Goal: Transaction & Acquisition: Purchase product/service

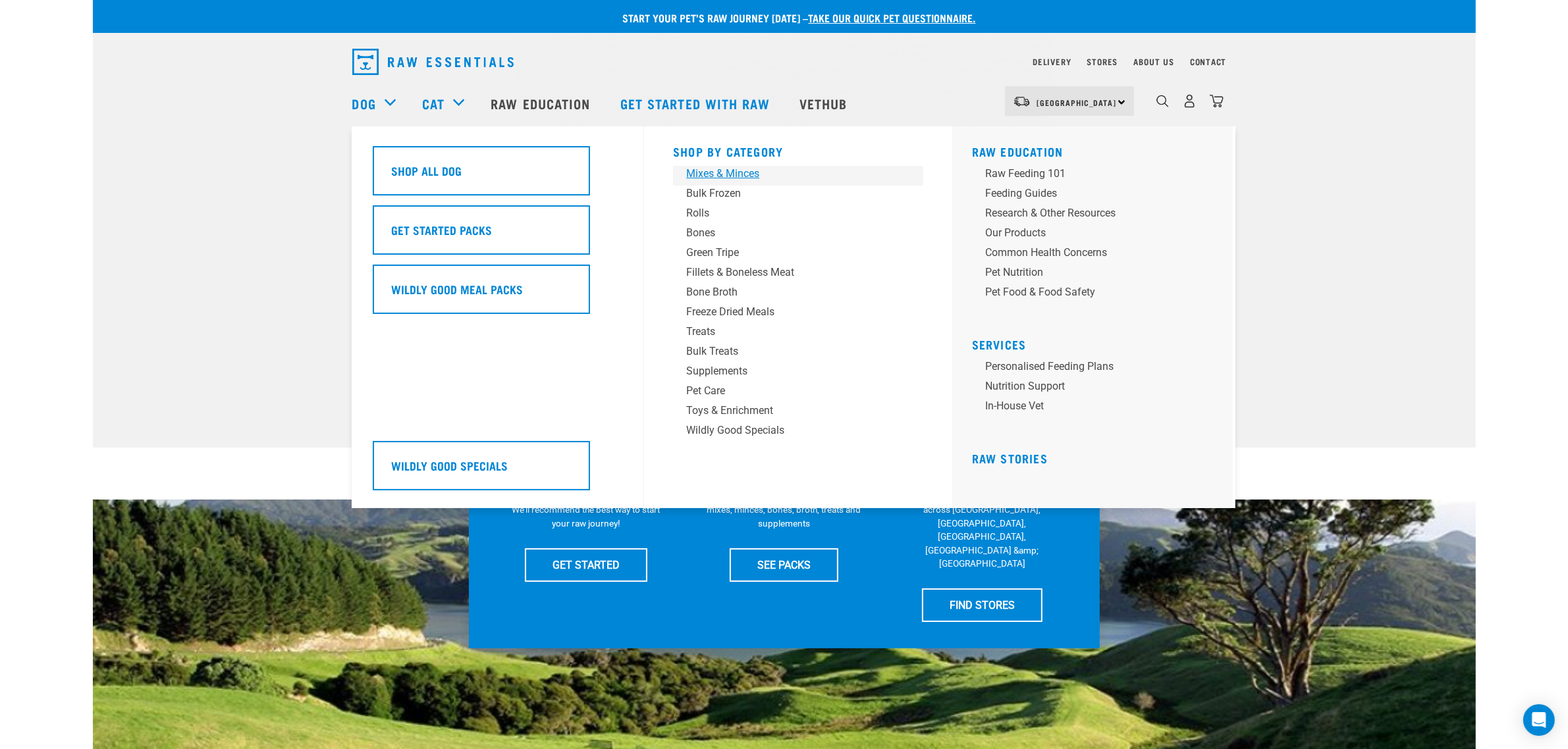
click at [742, 173] on div "Mixes & Minces" at bounding box center [789, 174] width 206 height 16
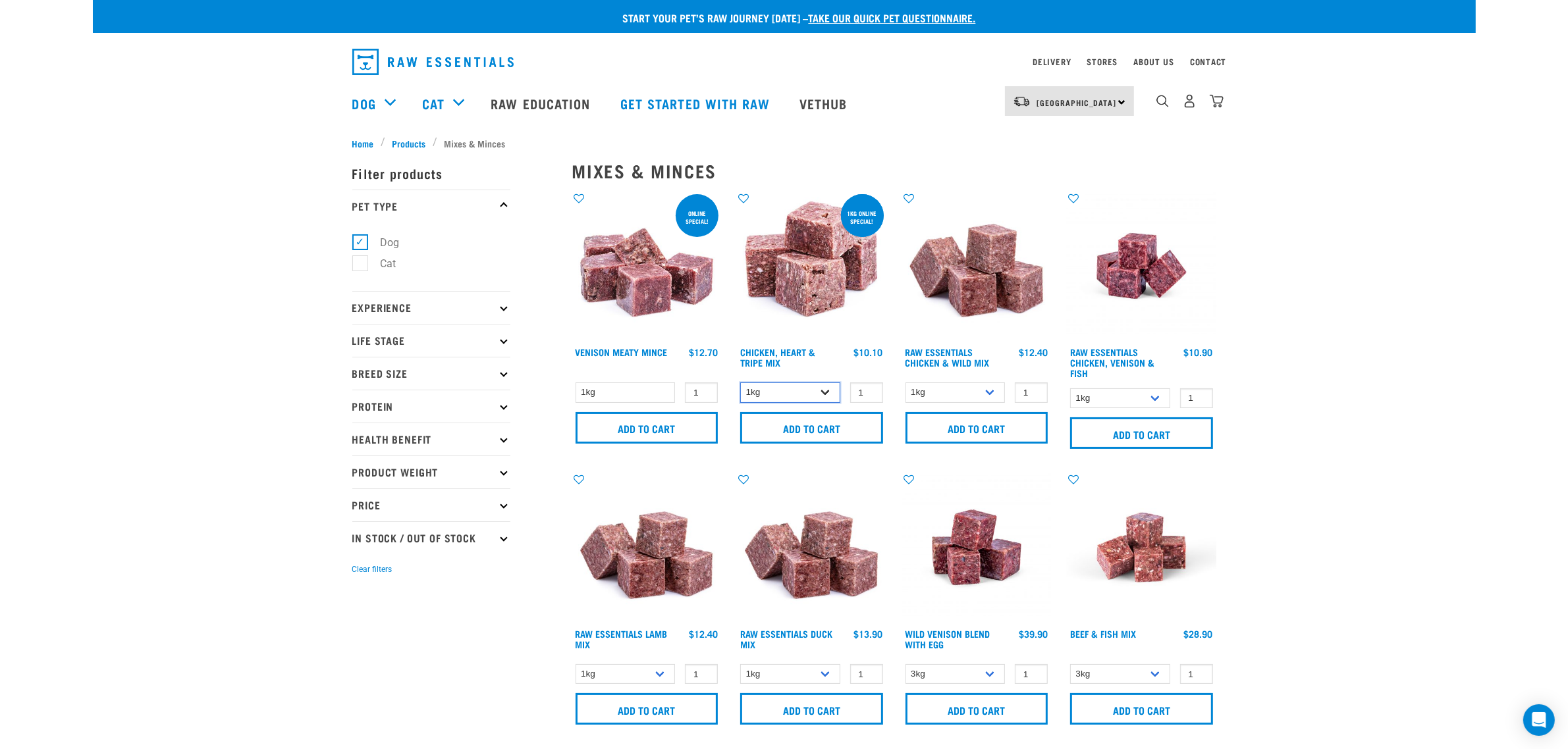
click at [800, 389] on select "1kg 3kg" at bounding box center [790, 393] width 100 height 21
drag, startPoint x: 985, startPoint y: 391, endPoint x: 989, endPoint y: 400, distance: 9.8
click at [985, 391] on select "1kg 3kg Bulk (10kg)" at bounding box center [956, 393] width 100 height 21
select select "731"
click at [906, 383] on select "1kg 3kg Bulk (10kg)" at bounding box center [956, 393] width 100 height 21
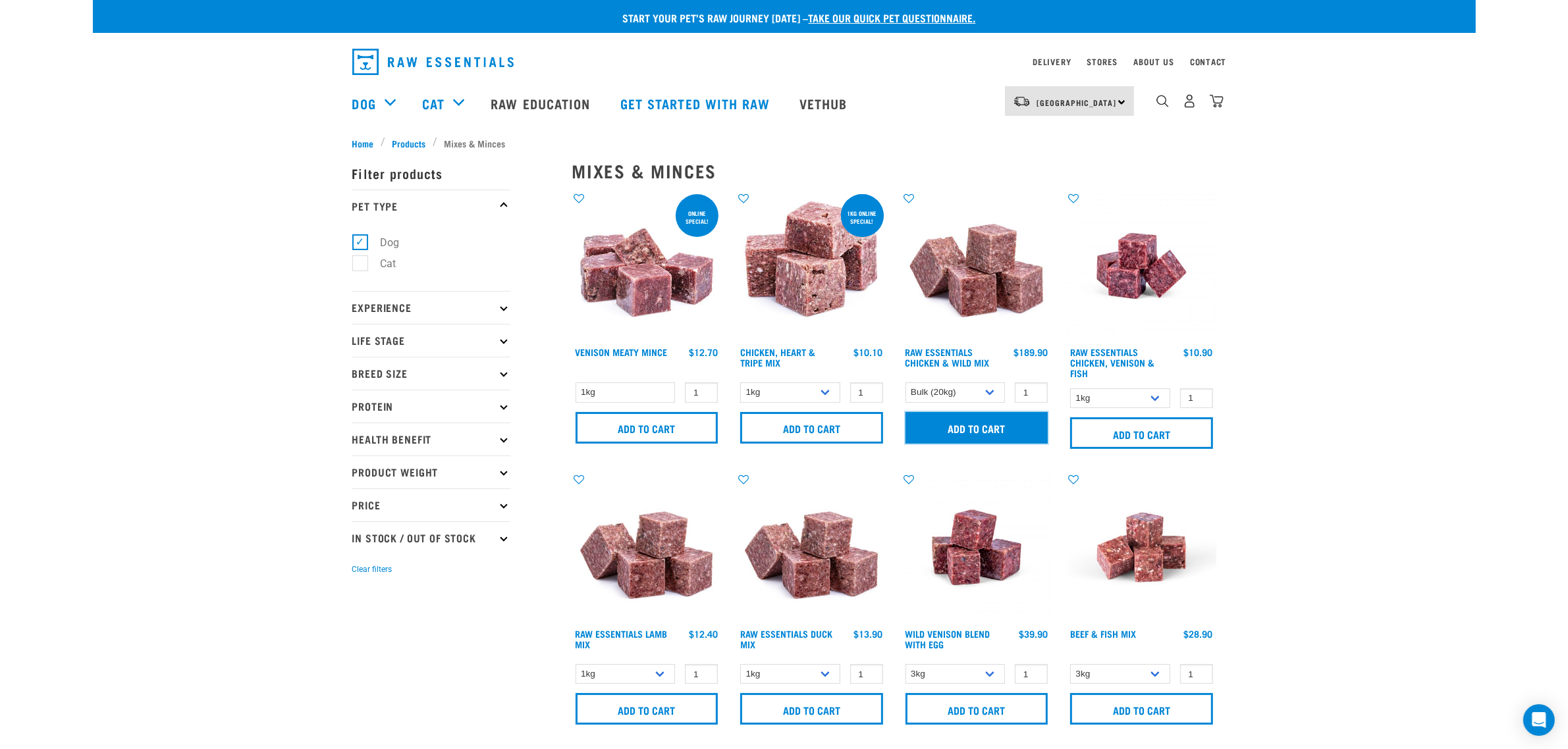
click at [998, 436] on input "Add to cart" at bounding box center [977, 428] width 143 height 32
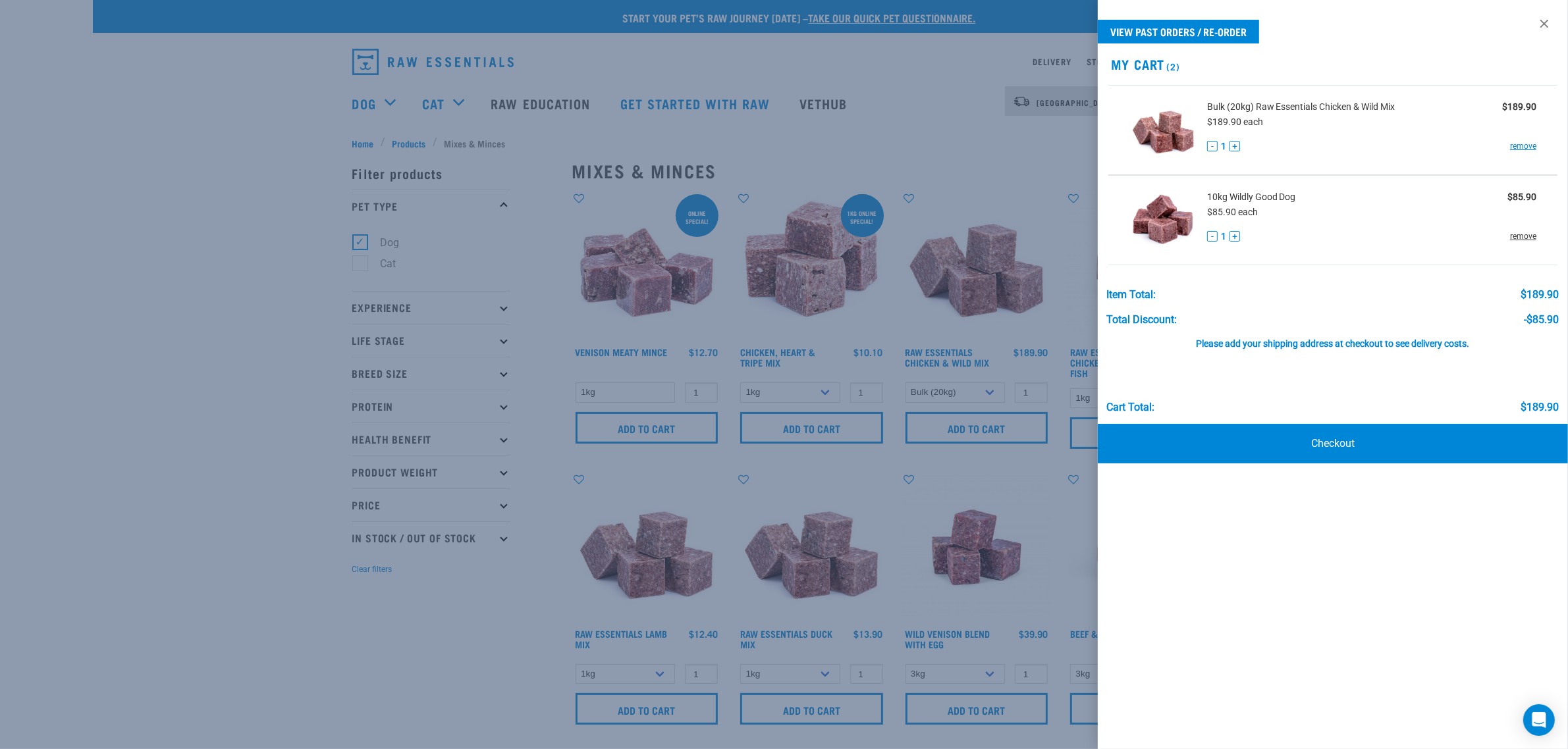
click at [1532, 238] on link "remove" at bounding box center [1523, 237] width 26 height 12
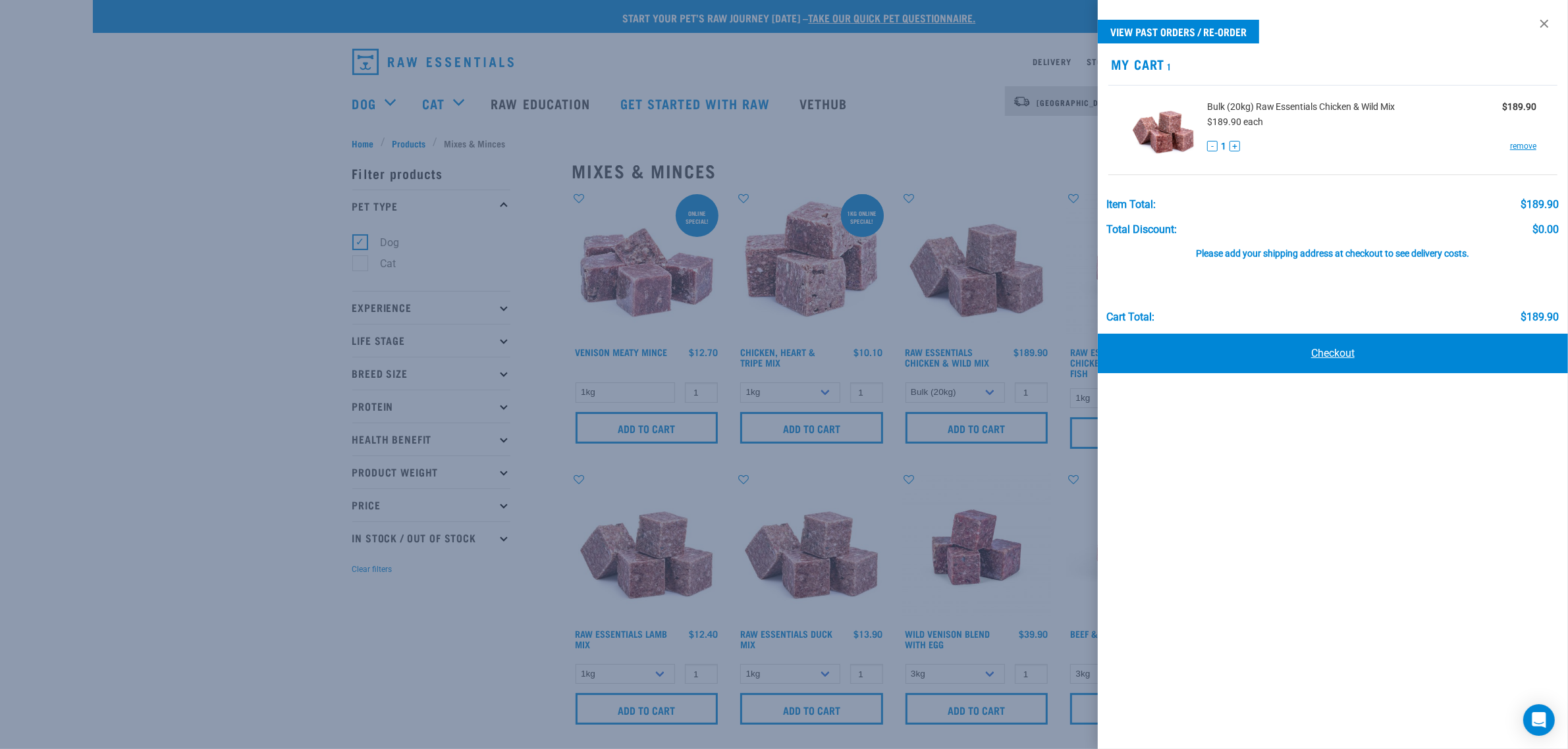
click at [1338, 359] on link "Checkout" at bounding box center [1332, 354] width 470 height 39
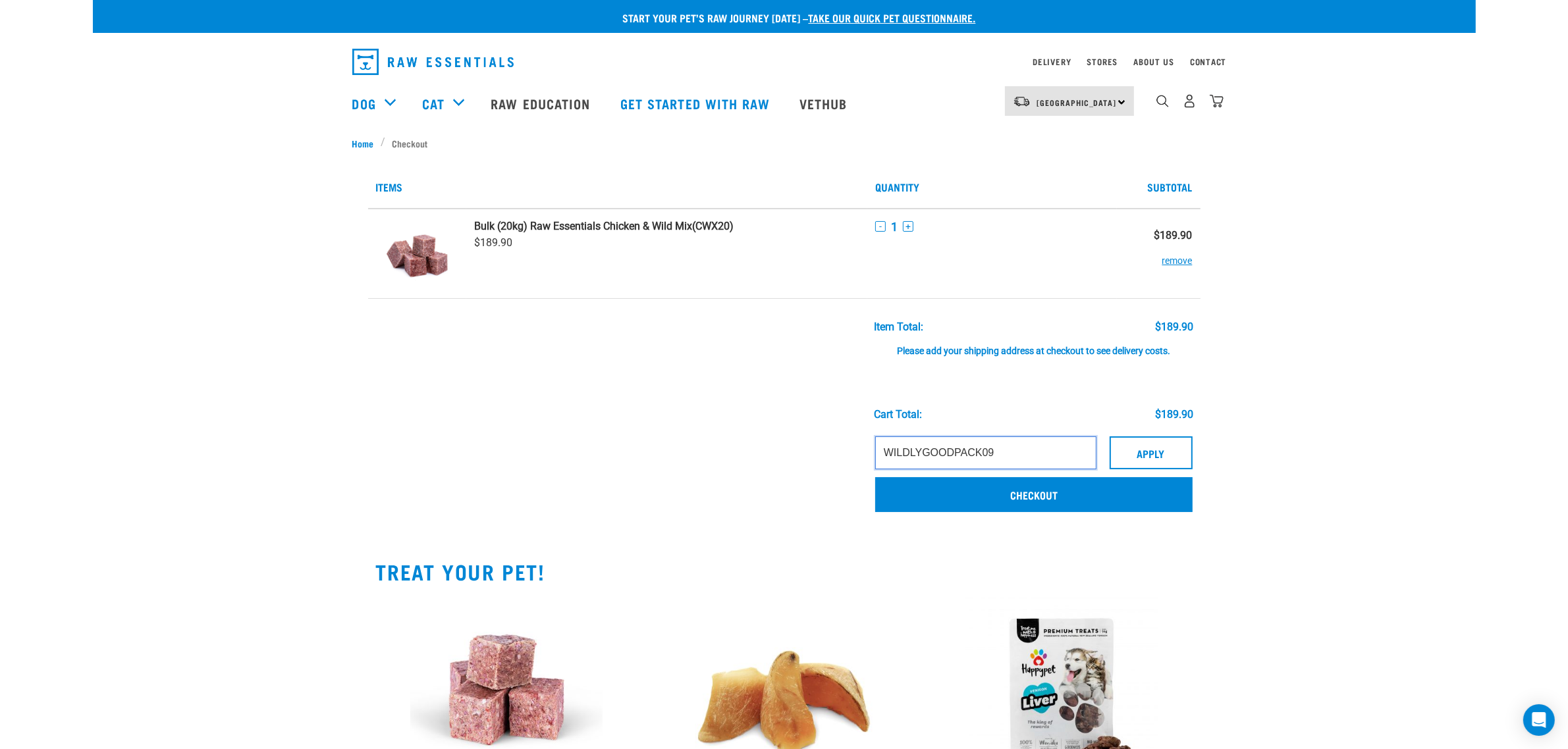
drag, startPoint x: 1036, startPoint y: 450, endPoint x: 679, endPoint y: 405, distance: 359.8
click at [683, 405] on tbody "Bulk (20kg) Raw Essentials Chicken & Wild Mix (CWX20) $189.90 - 1 +" at bounding box center [784, 365] width 833 height 314
click at [1173, 451] on button "Apply" at bounding box center [1151, 452] width 83 height 33
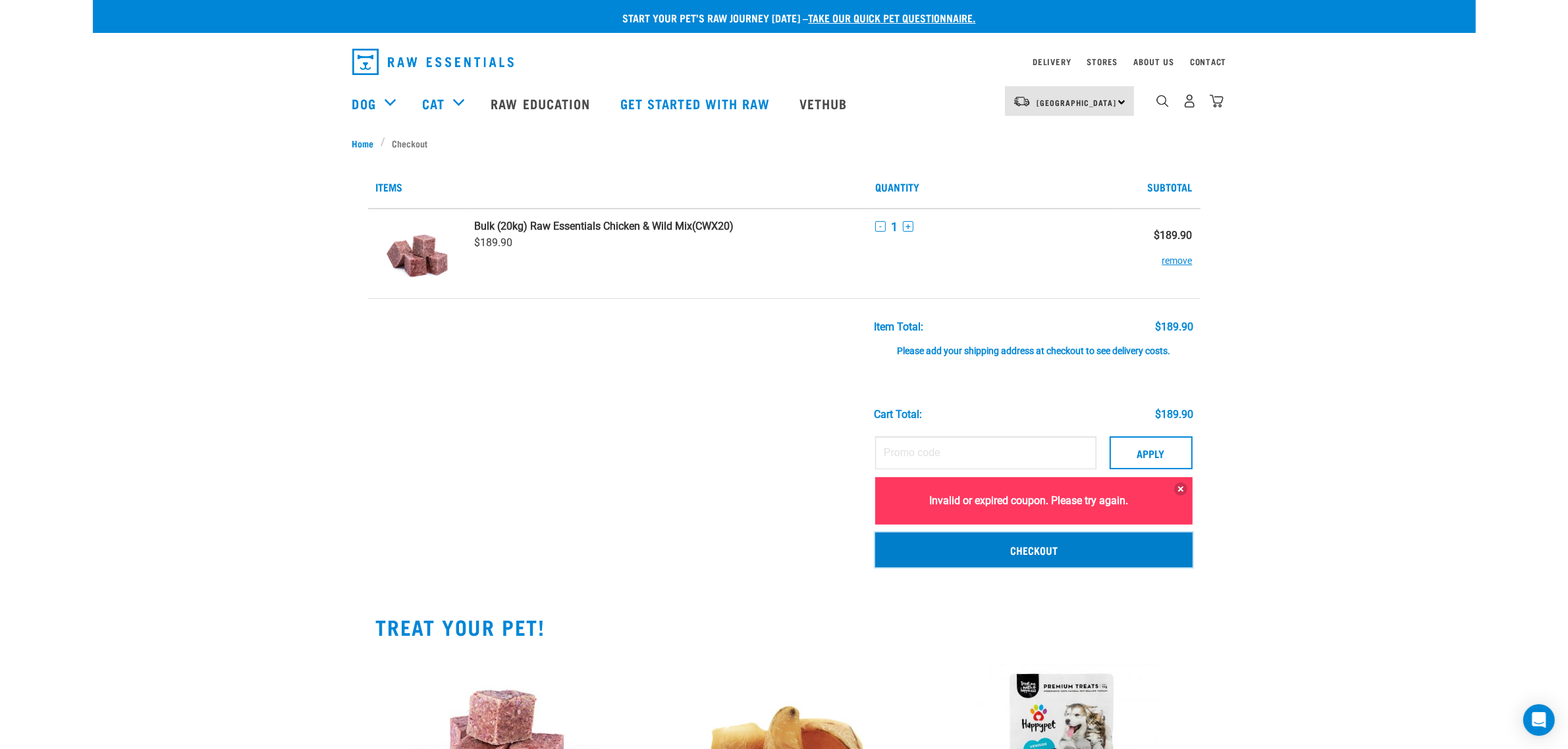
click at [1055, 532] on link "Checkout" at bounding box center [1034, 549] width 317 height 34
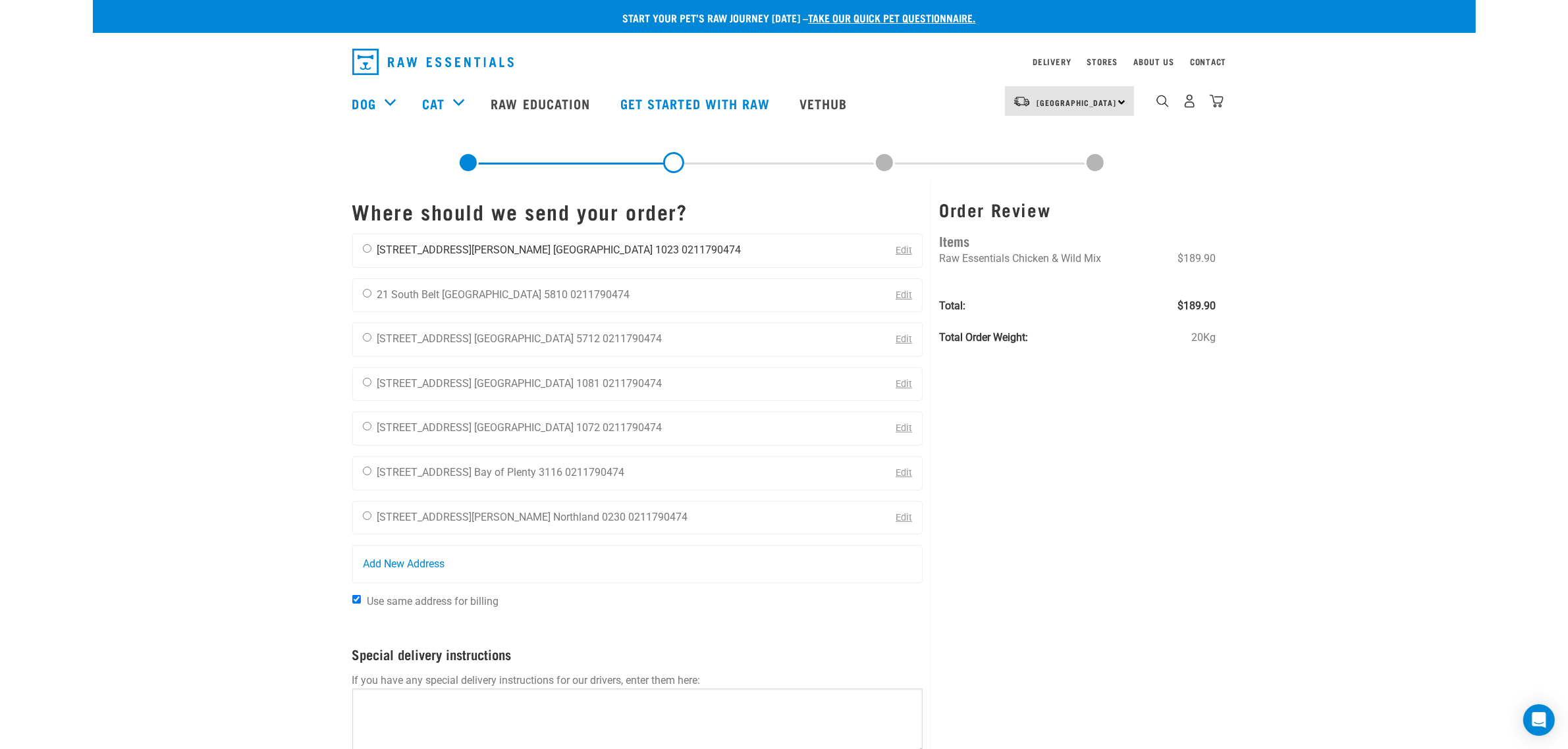
click at [367, 252] on div "L K 1/11 Bracken Avenue Auckland 1023 0211790474" at bounding box center [552, 251] width 398 height 33
click at [363, 248] on input "radio" at bounding box center [367, 248] width 8 height 8
radio input "true"
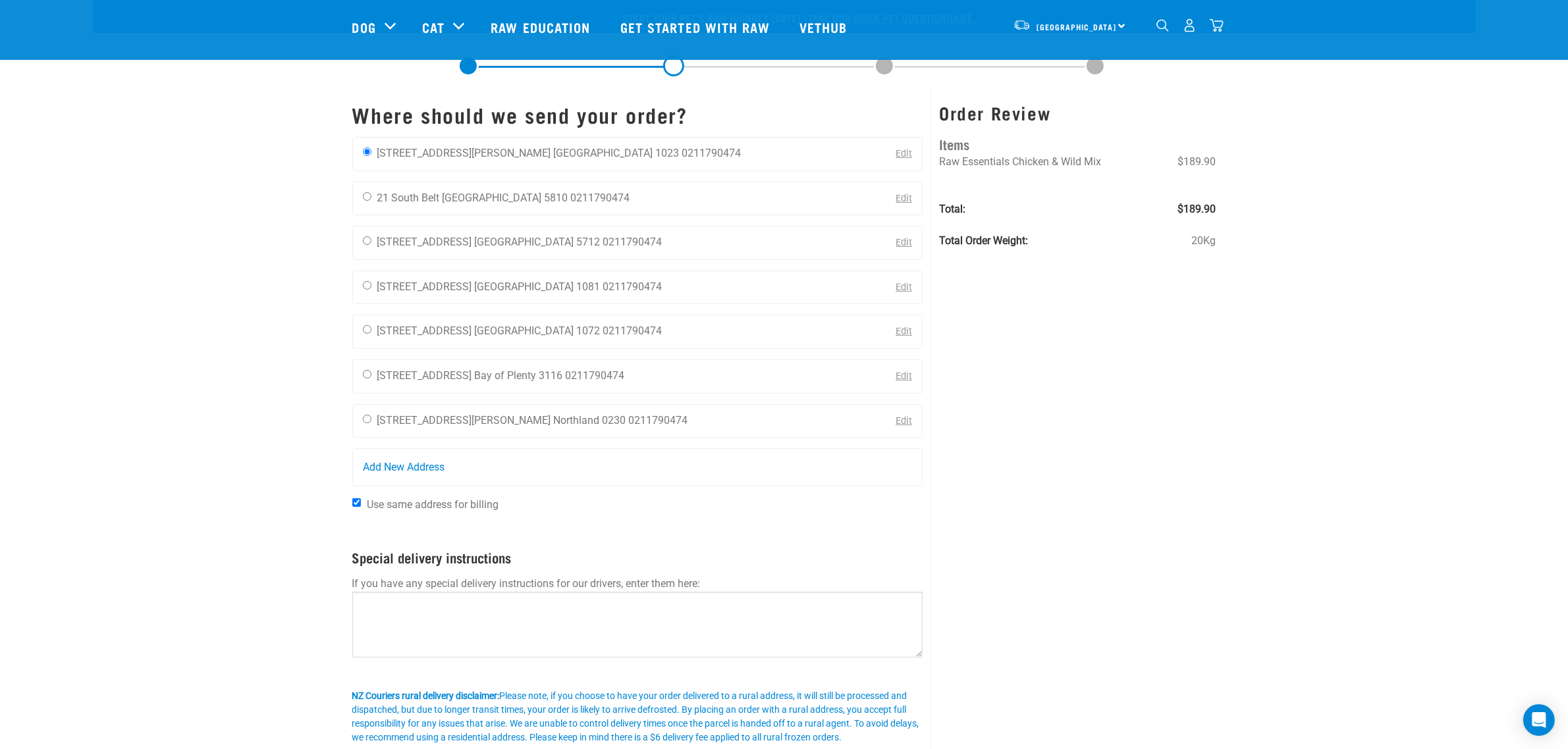
scroll to position [494, 0]
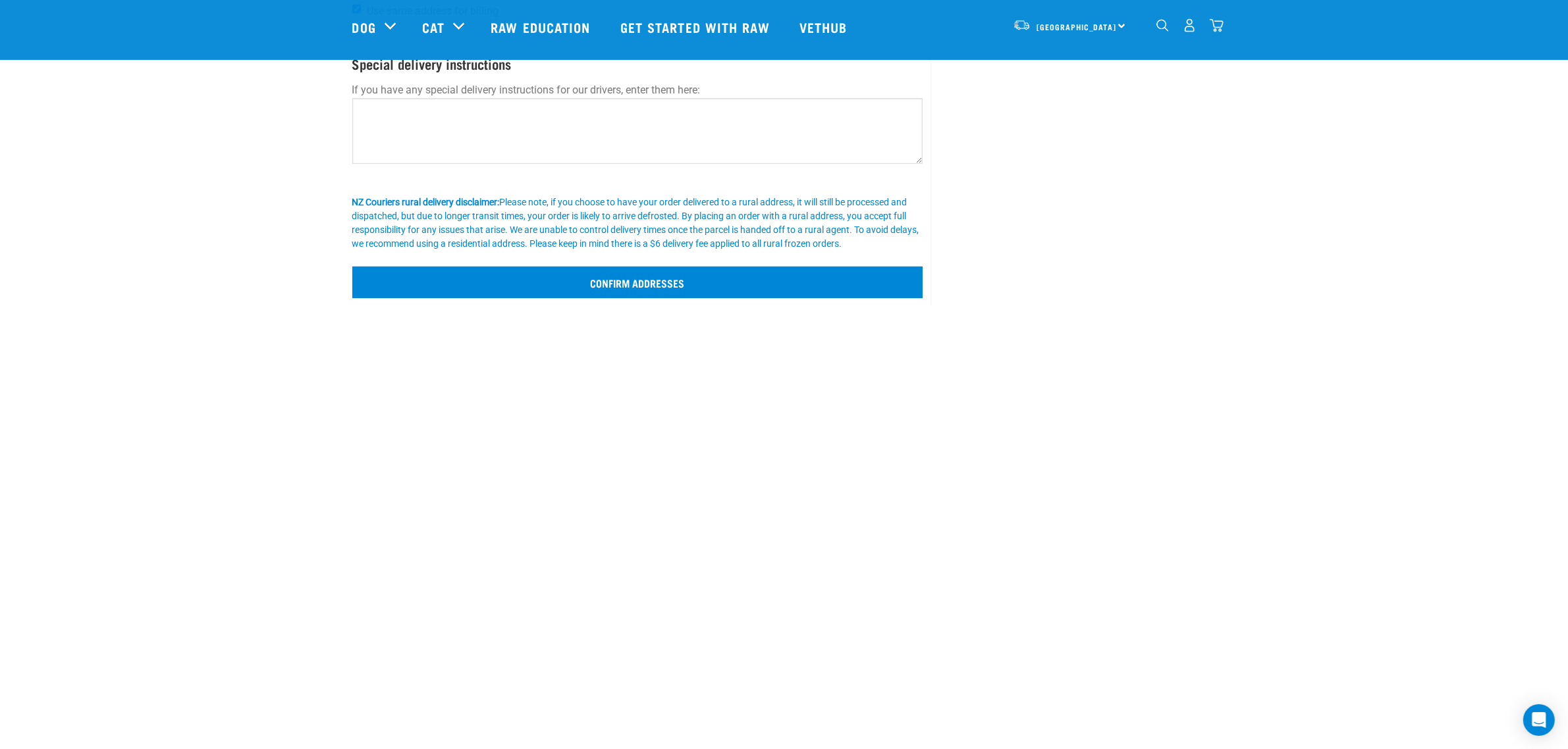
click at [576, 267] on p at bounding box center [638, 258] width 571 height 16
click at [575, 285] on input "Confirm addresses" at bounding box center [638, 283] width 571 height 32
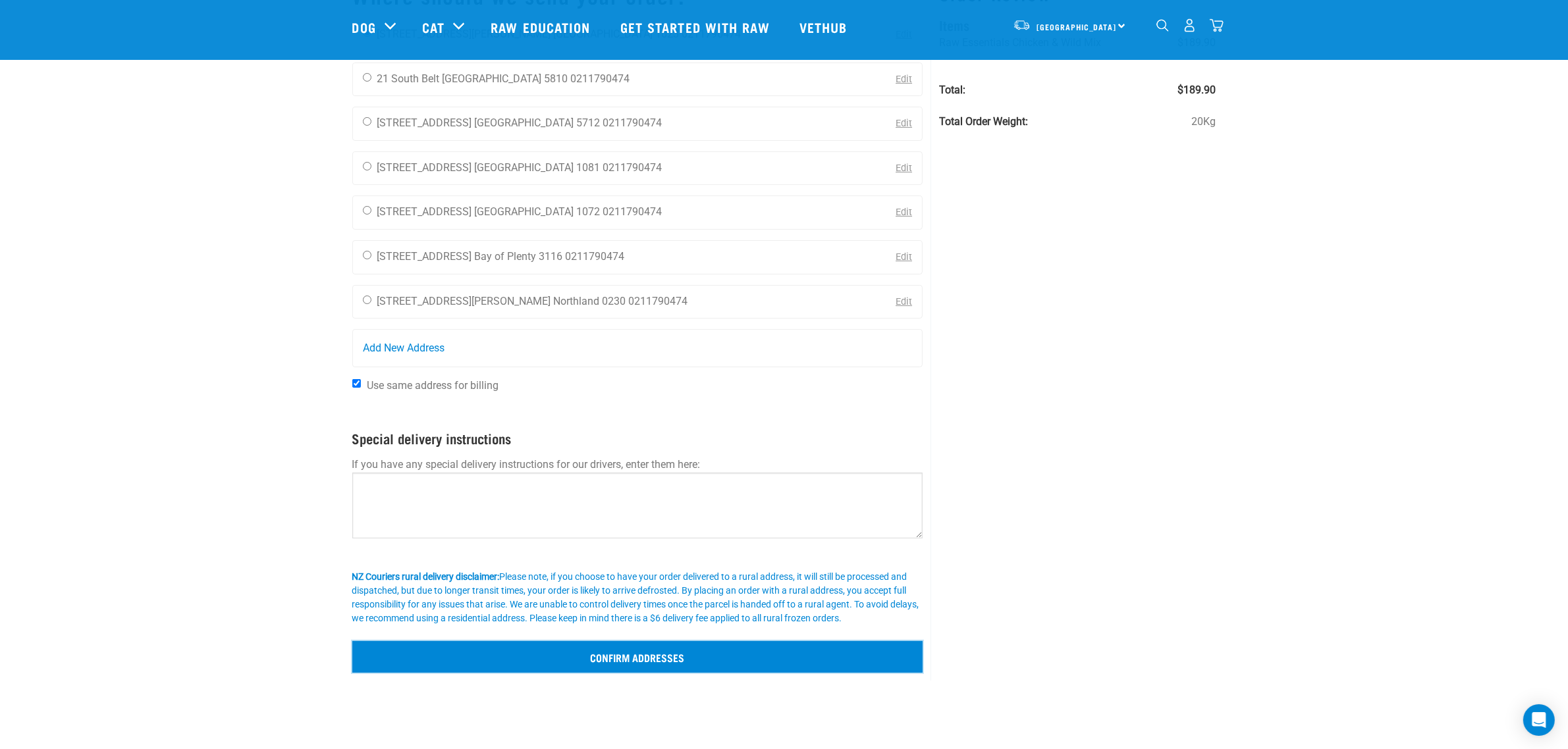
scroll to position [83, 0]
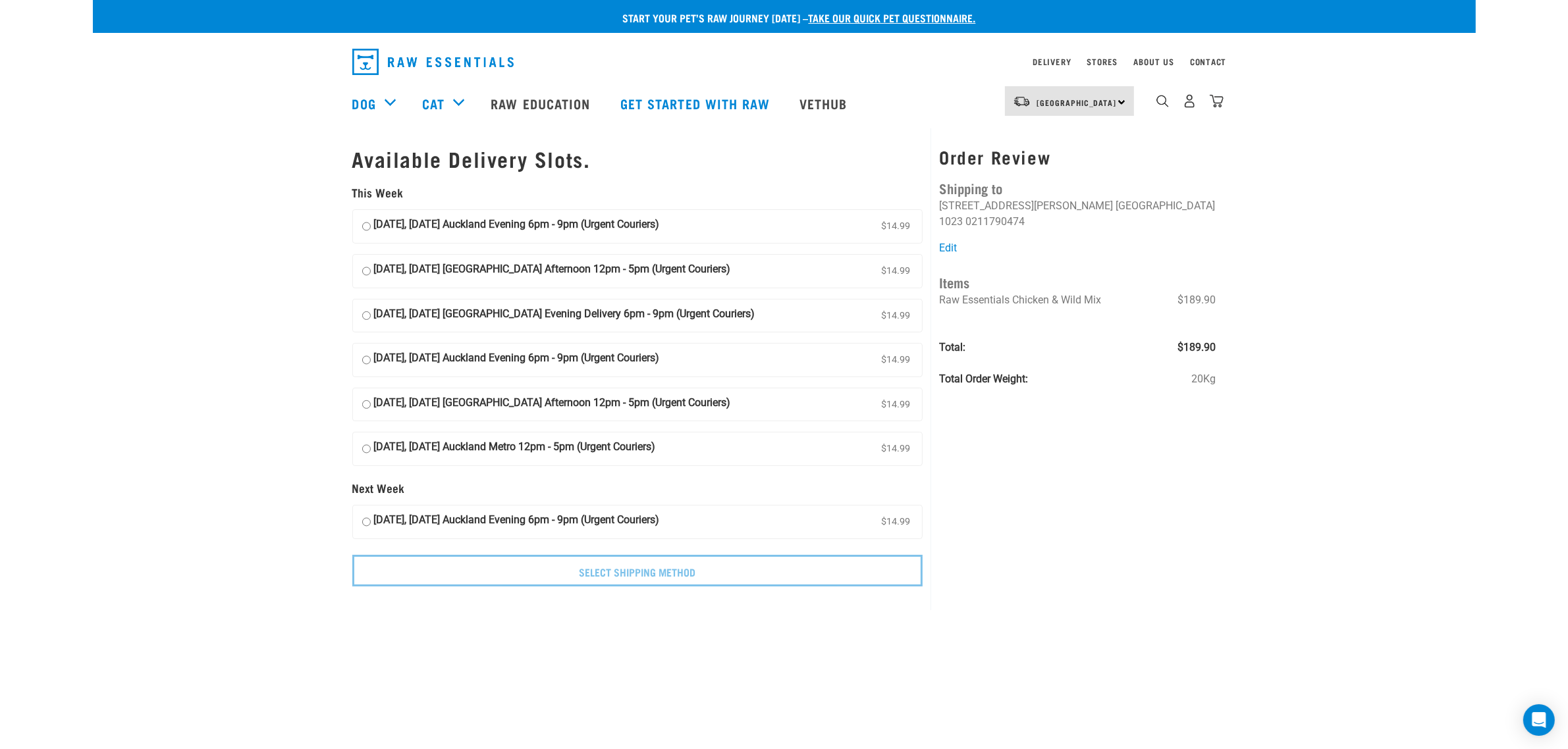
click at [544, 228] on strong "30 September, Tuesday Auckland Evening 6pm - 9pm (Urgent Couriers)" at bounding box center [516, 226] width 285 height 20
click at [371, 228] on input "30 September, Tuesday Auckland Evening 6pm - 9pm (Urgent Couriers) $14.99" at bounding box center [366, 226] width 8 height 20
radio input "true"
